Goal: Information Seeking & Learning: Learn about a topic

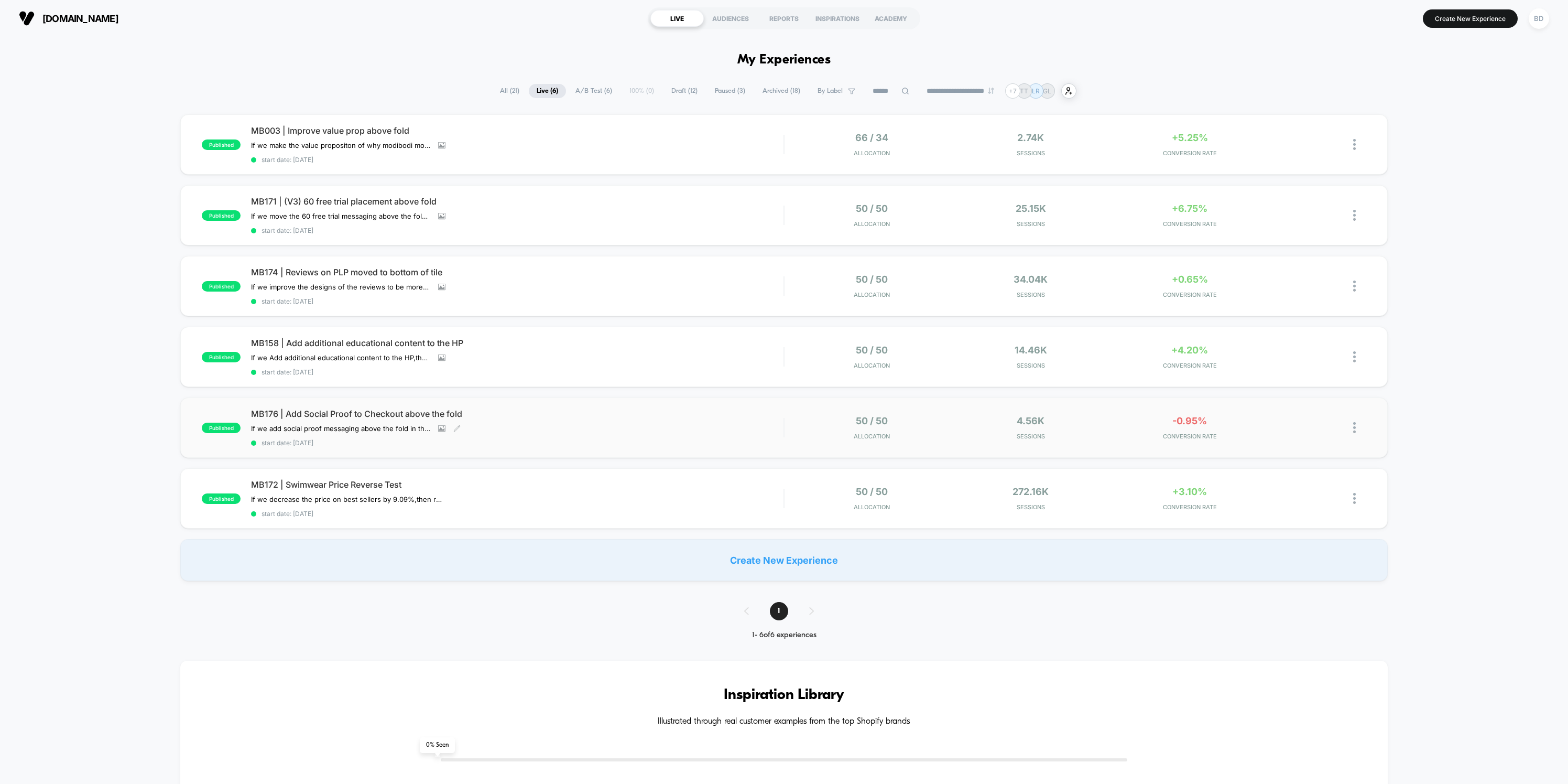
click at [411, 409] on span "MB176 | Add Social Proof to Checkout above the fold" at bounding box center [517, 413] width 532 height 10
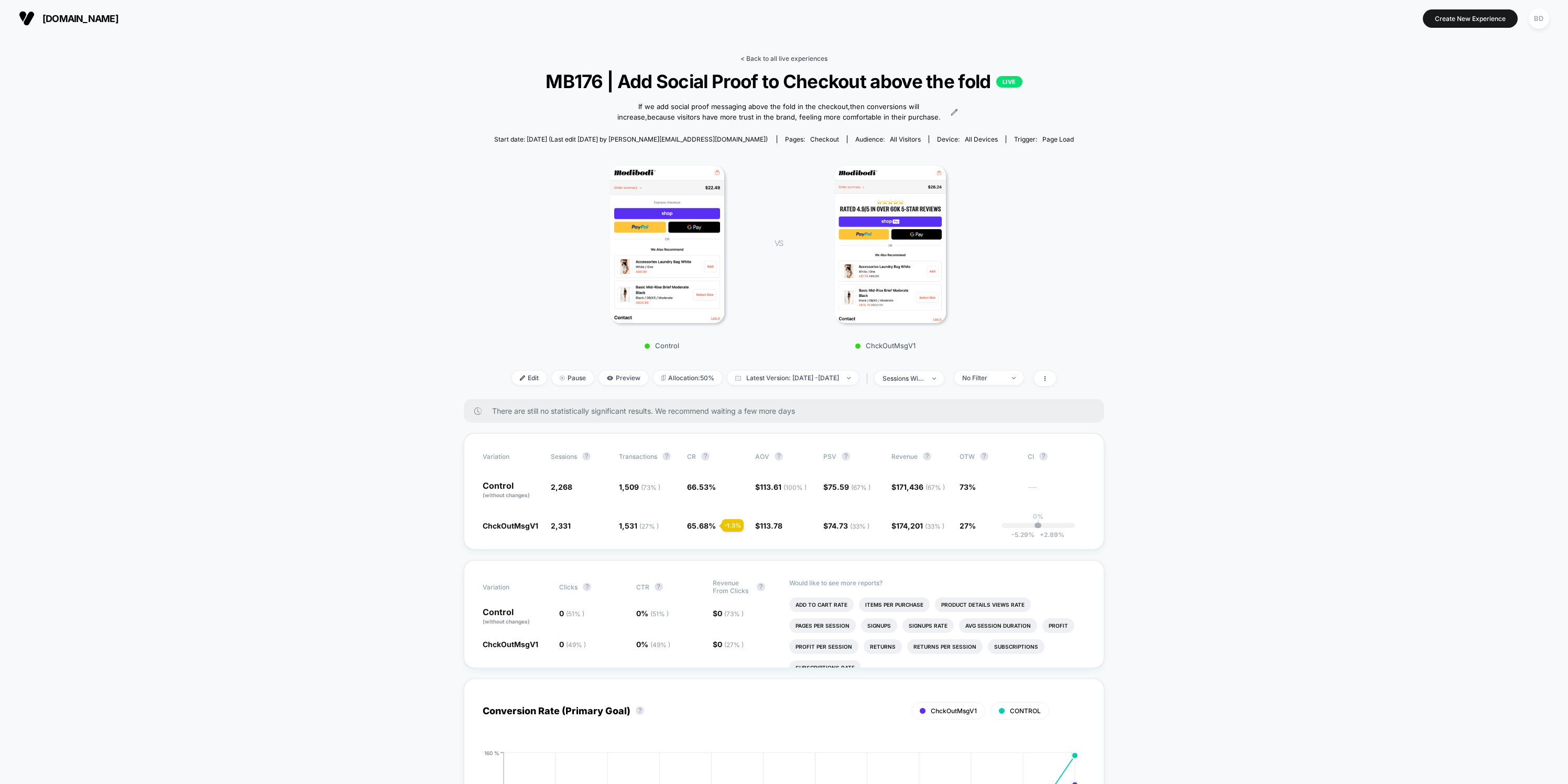
click at [768, 61] on link "< Back to all live experiences" at bounding box center [784, 58] width 87 height 8
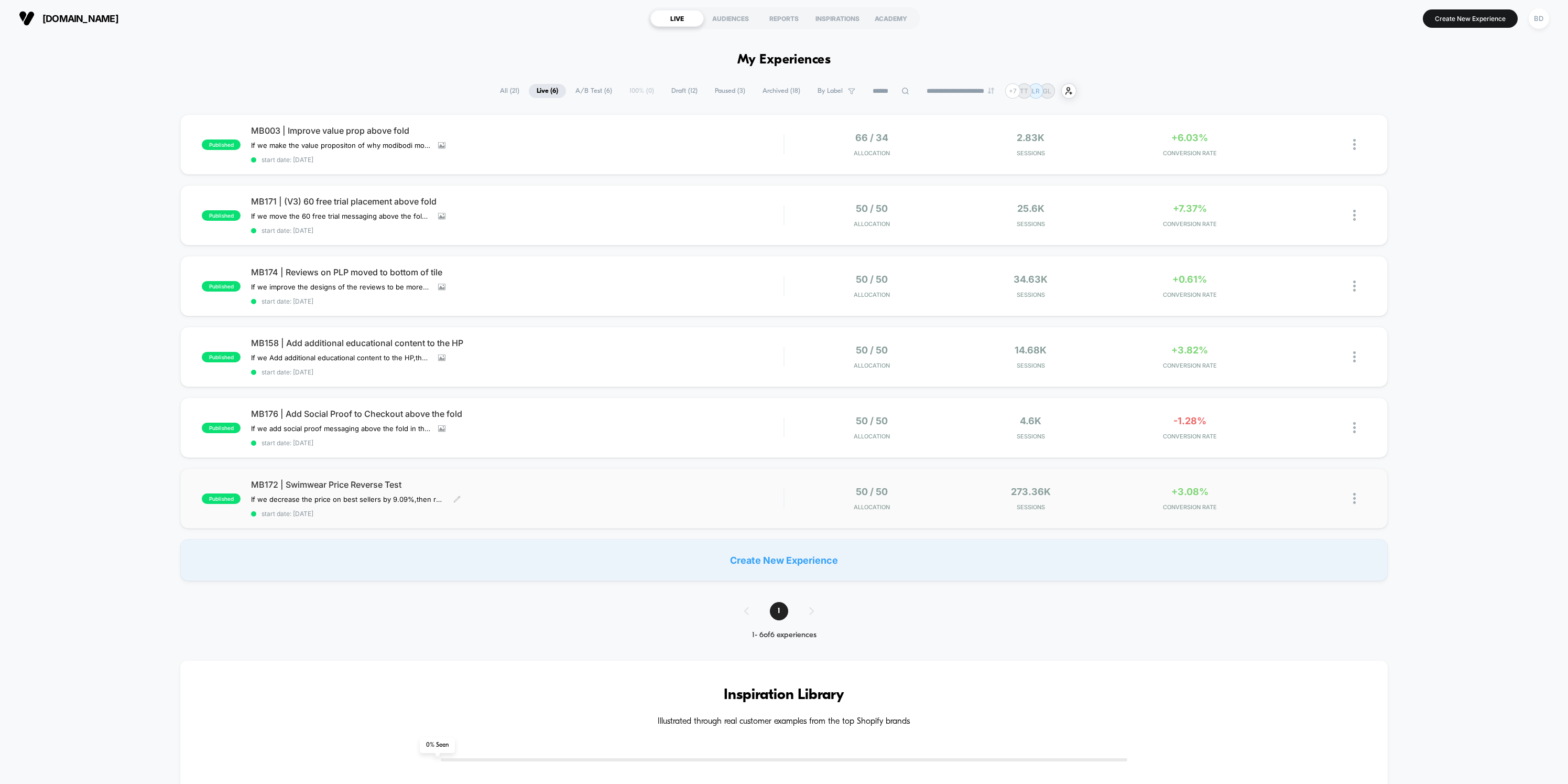
click at [351, 479] on span "MB172 | Swimwear Price Reverse Test" at bounding box center [517, 484] width 532 height 10
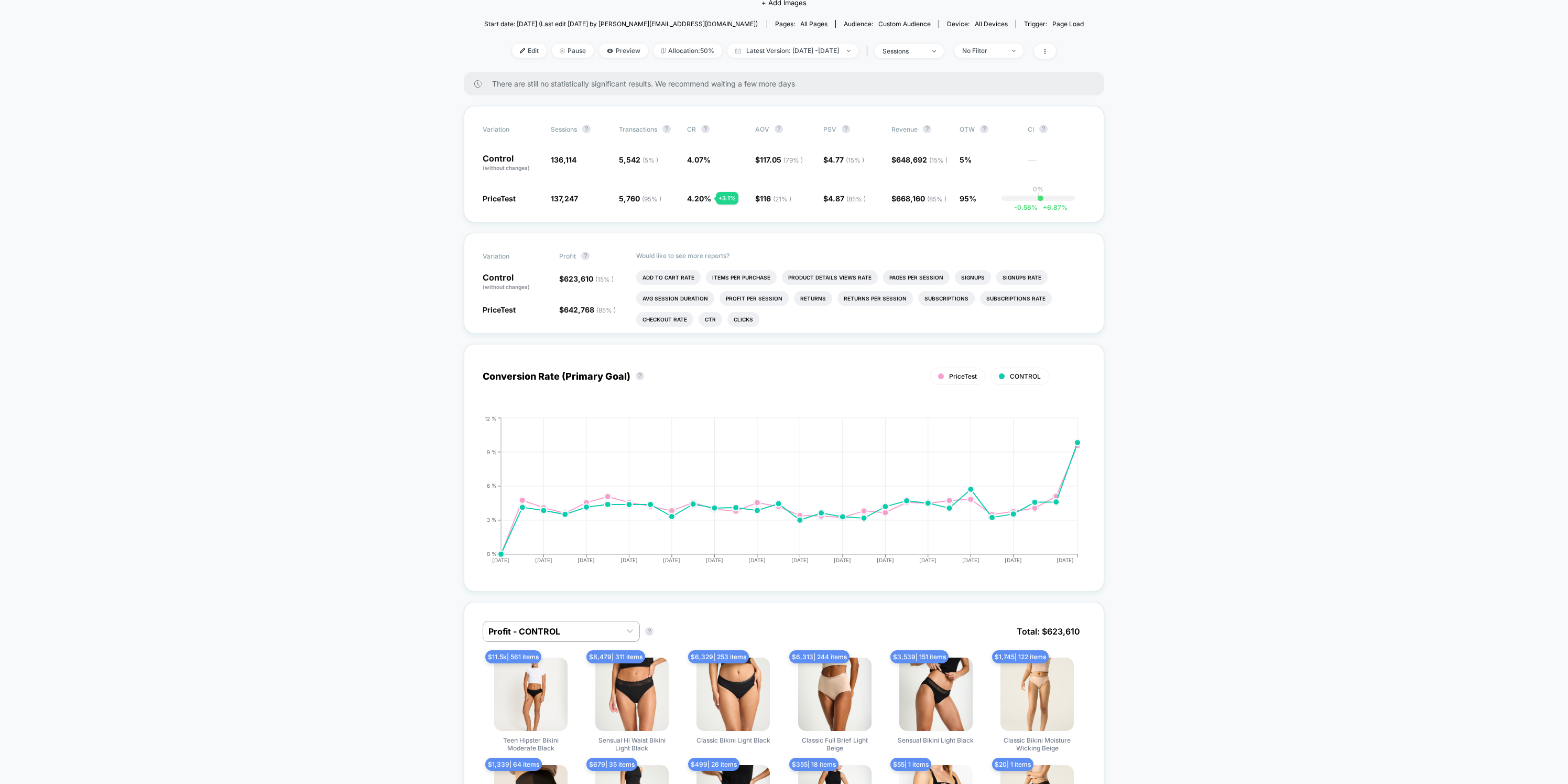
scroll to position [143, 0]
